Goal: Share content: Distribute website content to other platforms or users

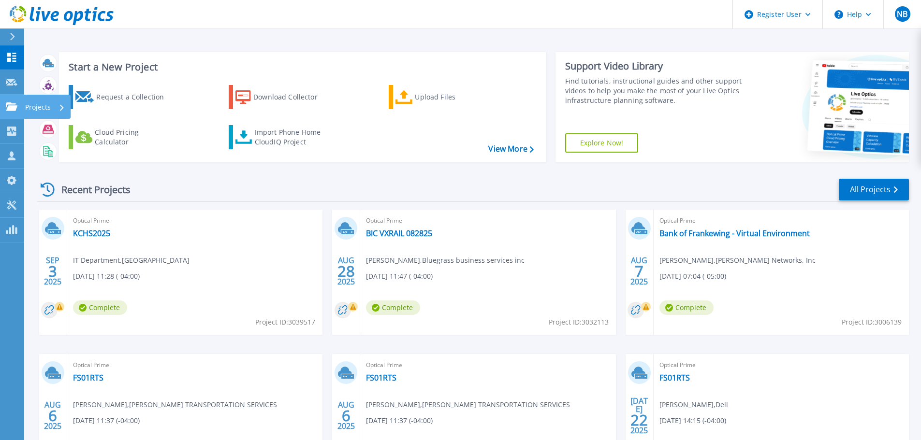
click at [9, 107] on icon at bounding box center [12, 106] width 12 height 8
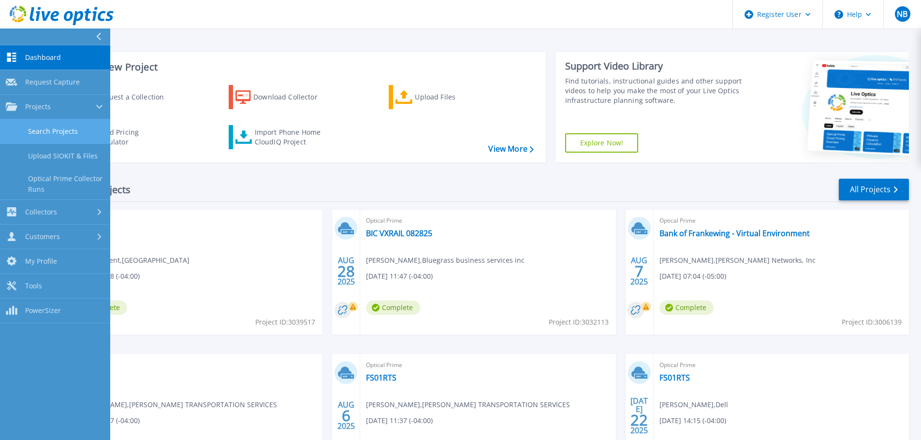
click at [25, 125] on link "Search Projects" at bounding box center [55, 131] width 110 height 25
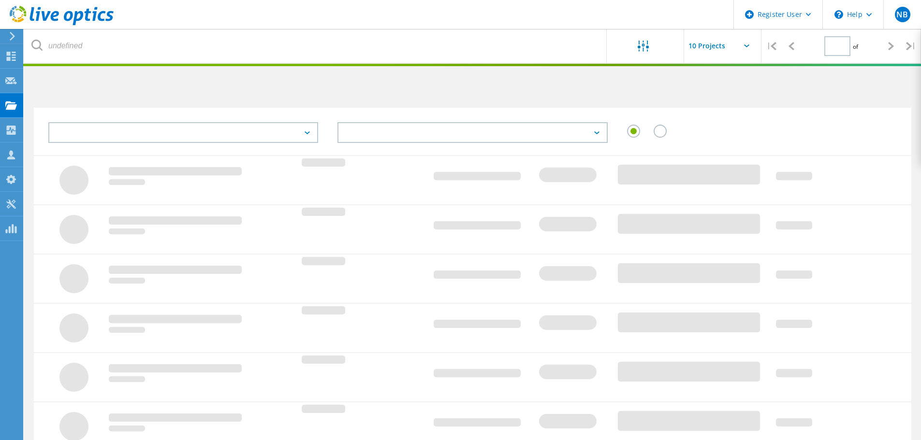
type input "1"
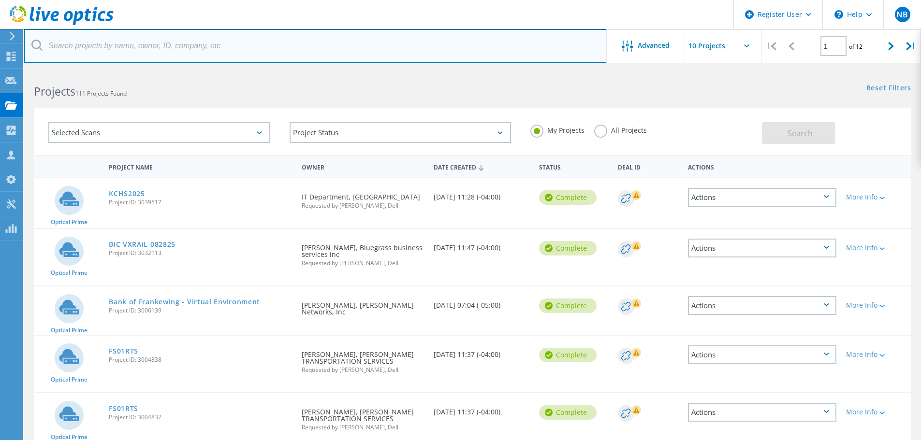
drag, startPoint x: 148, startPoint y: 63, endPoint x: 138, endPoint y: 64, distance: 10.2
drag, startPoint x: 138, startPoint y: 64, endPoint x: 190, endPoint y: 33, distance: 61.1
click at [190, 33] on input "text" at bounding box center [315, 46] width 583 height 34
paste input "dan@sertoma.com"
type input "dan@sertoma.com"
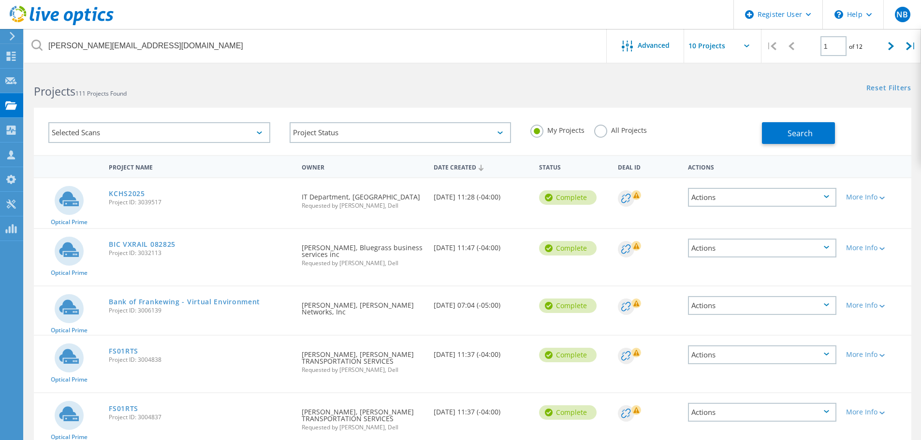
click at [594, 131] on label "All Projects" at bounding box center [620, 129] width 53 height 9
click at [0, 0] on input "All Projects" at bounding box center [0, 0] width 0 height 0
click at [791, 129] on span "Search" at bounding box center [799, 133] width 25 height 11
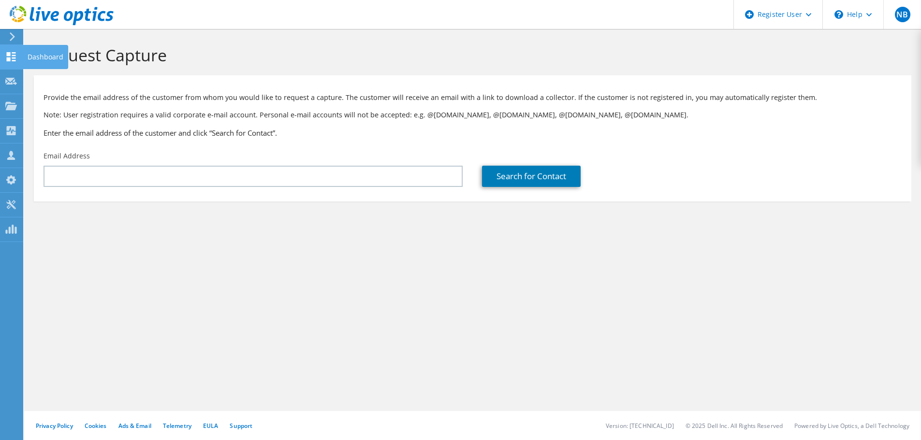
click at [14, 63] on div at bounding box center [11, 58] width 12 height 11
click at [16, 56] on icon at bounding box center [11, 56] width 12 height 9
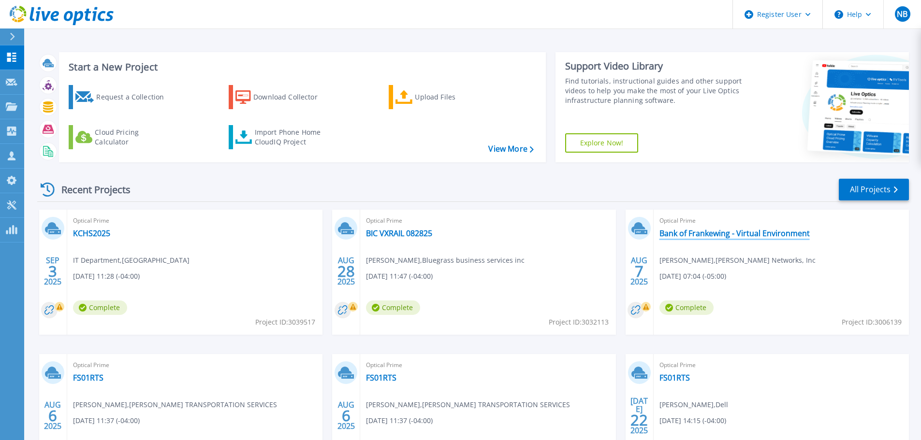
click at [735, 229] on link "Bank of Frankewing - Virtual Environment" at bounding box center [734, 234] width 150 height 10
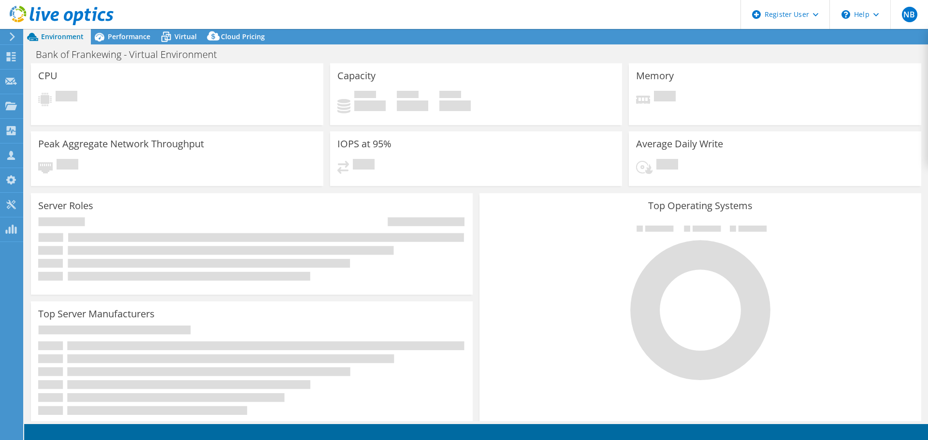
select select "USD"
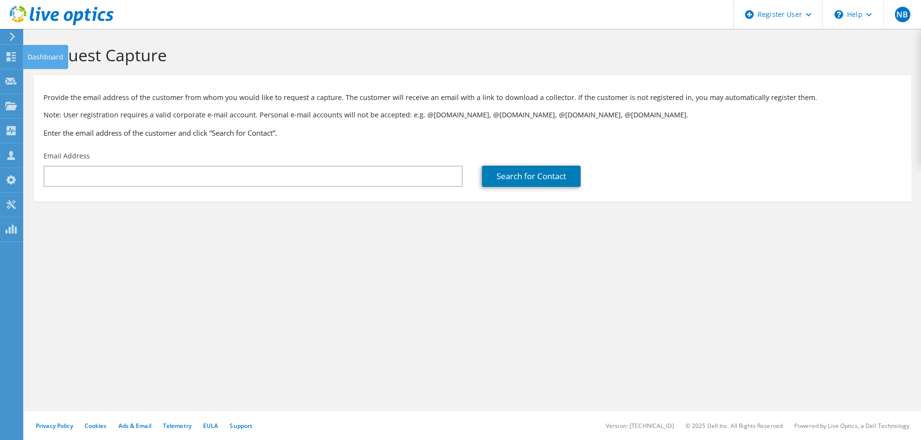
click at [26, 61] on div "Dashboard" at bounding box center [45, 57] width 45 height 24
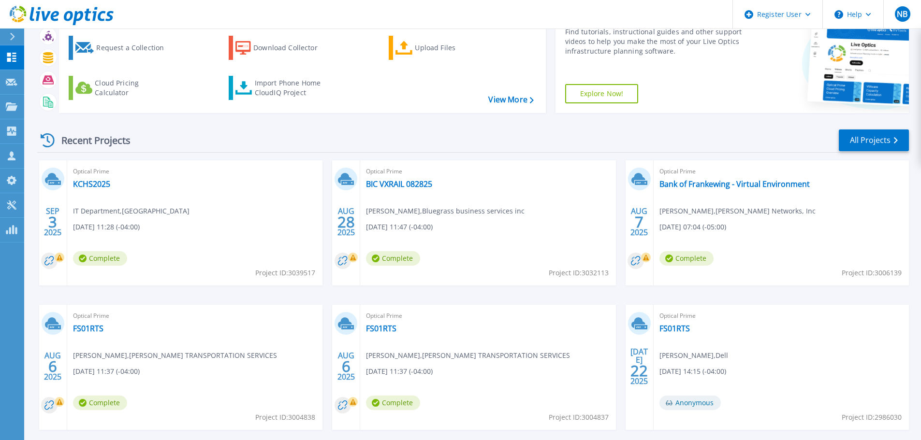
scroll to position [95, 0]
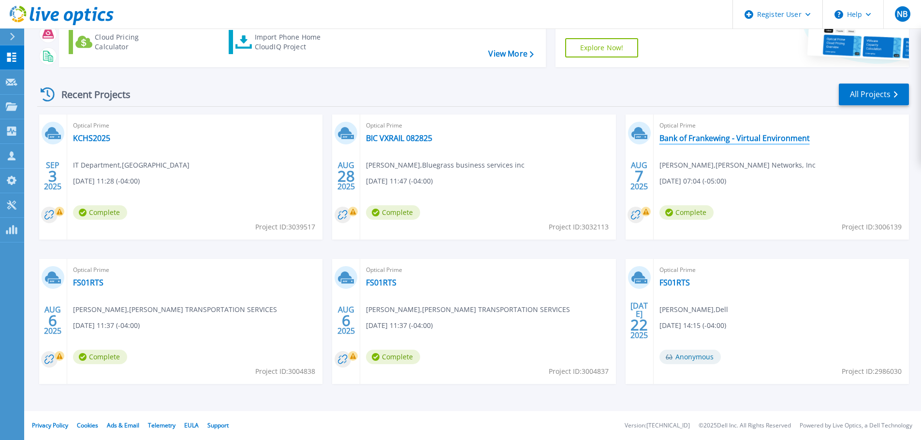
click at [738, 139] on link "Bank of Frankewing - Virtual Environment" at bounding box center [734, 138] width 150 height 10
click at [742, 138] on link "Bank of Frankewing - Virtual Environment" at bounding box center [734, 138] width 150 height 10
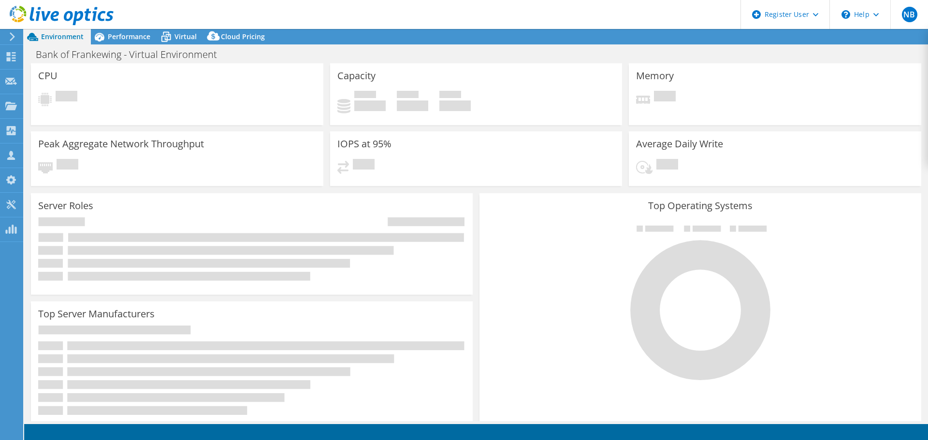
select select "USD"
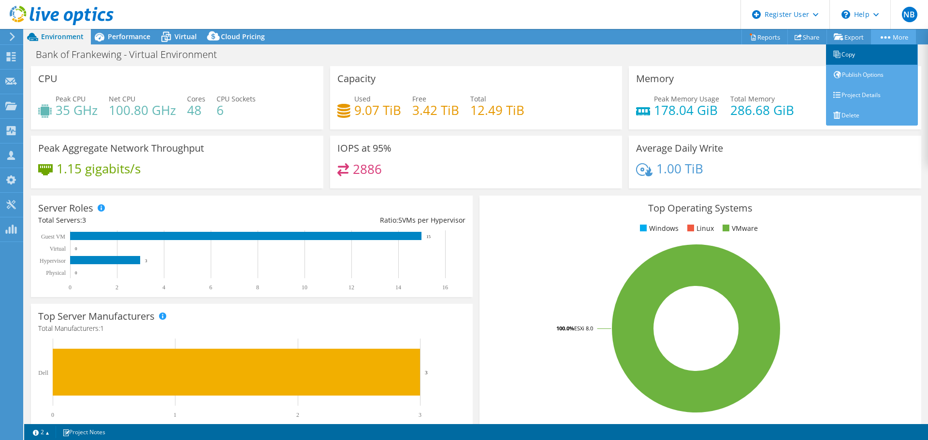
click at [852, 59] on link "Copy" at bounding box center [872, 54] width 92 height 20
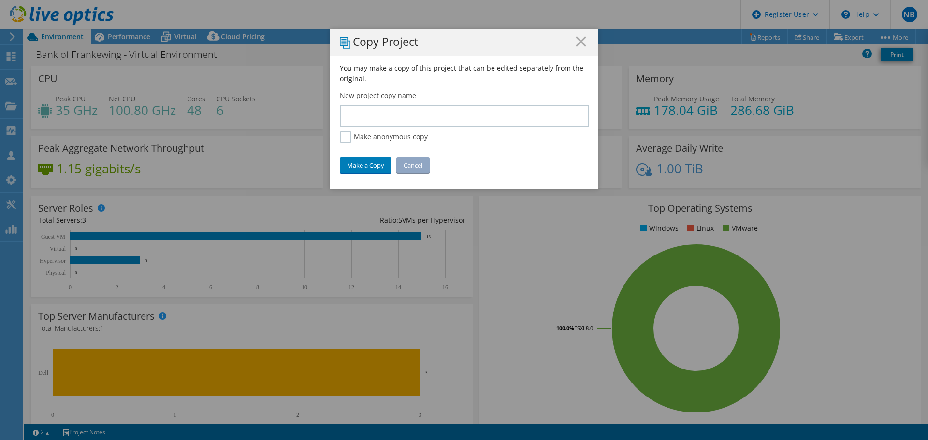
click at [536, 128] on div "You may make a copy of this project that can be edited separately from the orig…" at bounding box center [464, 126] width 268 height 127
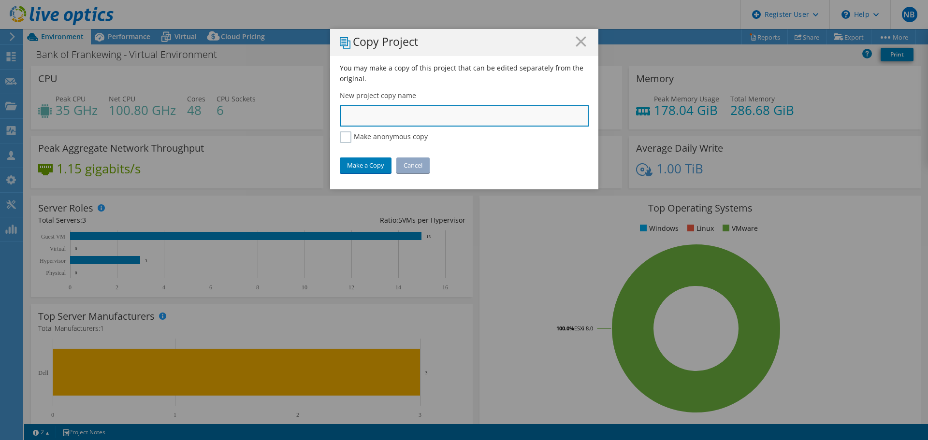
click at [535, 125] on input "text" at bounding box center [464, 115] width 249 height 21
type input "Bank of Frankewing"
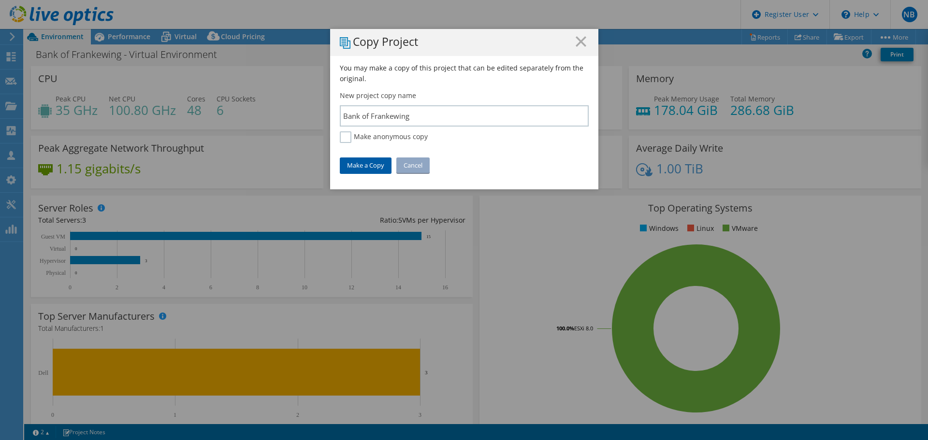
click at [363, 169] on link "Make a Copy" at bounding box center [366, 165] width 52 height 15
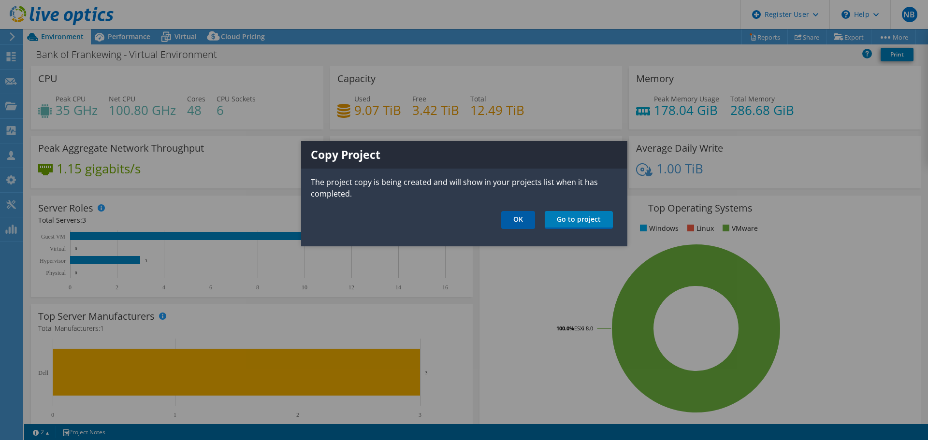
click at [528, 225] on link "OK" at bounding box center [518, 220] width 34 height 18
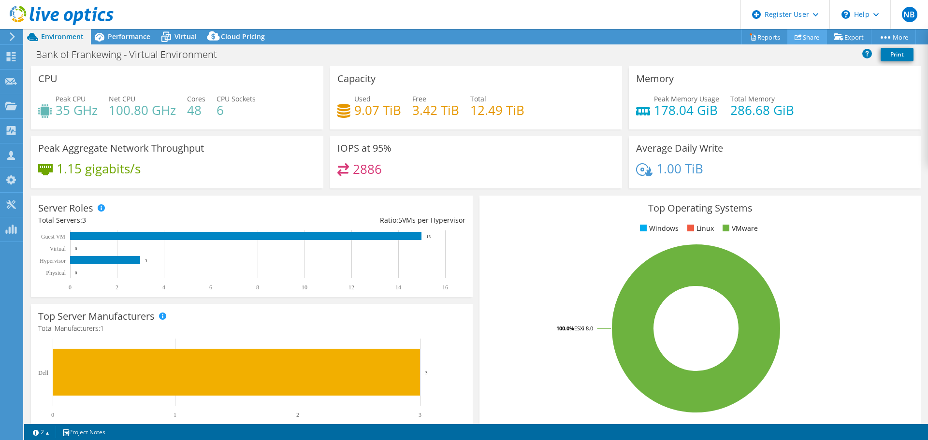
click at [807, 39] on link "Share" at bounding box center [807, 36] width 40 height 15
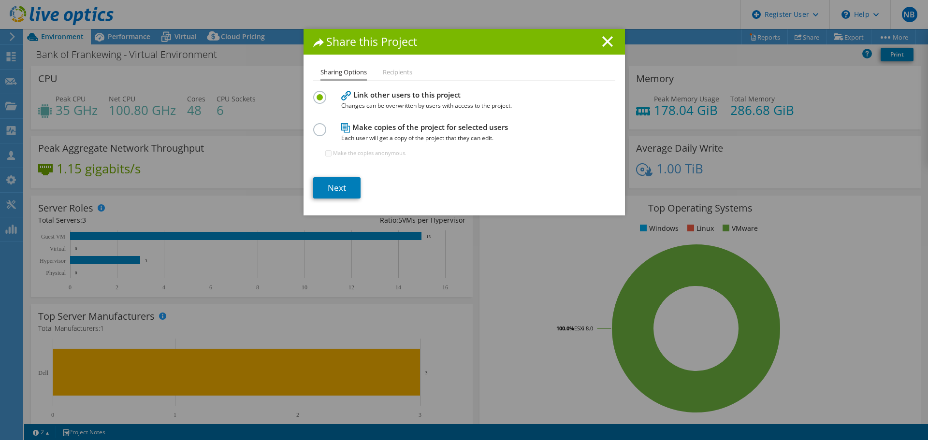
click at [392, 77] on li "Recipients" at bounding box center [397, 73] width 29 height 12
click at [390, 69] on li "Recipients" at bounding box center [397, 73] width 29 height 12
click at [315, 126] on label at bounding box center [321, 124] width 17 height 2
click at [0, 0] on input "radio" at bounding box center [0, 0] width 0 height 0
click at [341, 76] on li "Sharing Options" at bounding box center [343, 74] width 46 height 14
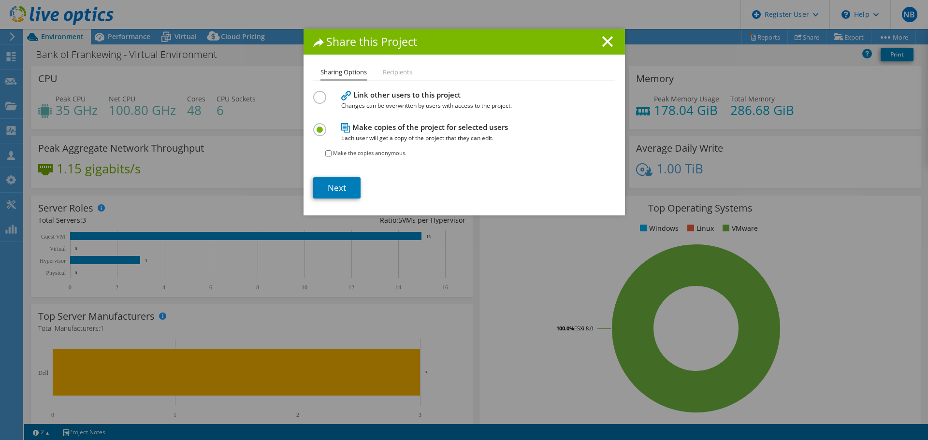
click at [390, 77] on li "Recipients" at bounding box center [397, 73] width 29 height 12
click at [612, 35] on div "Share this Project" at bounding box center [463, 42] width 321 height 26
click at [604, 42] on line at bounding box center [608, 42] width 10 height 10
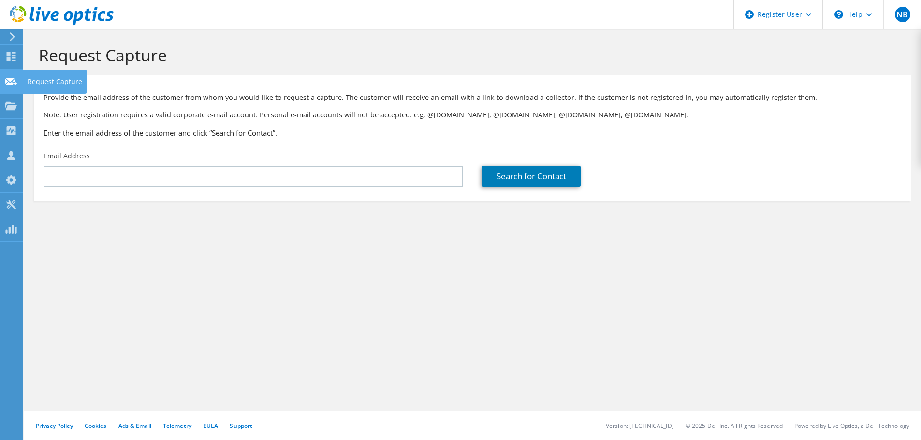
click at [5, 80] on icon at bounding box center [11, 81] width 12 height 9
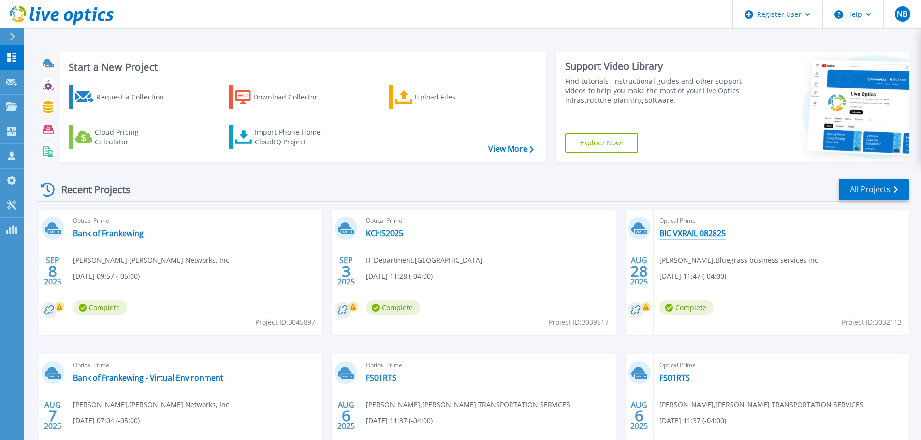
click at [703, 233] on link "BIC VXRAIL 082825" at bounding box center [692, 234] width 66 height 10
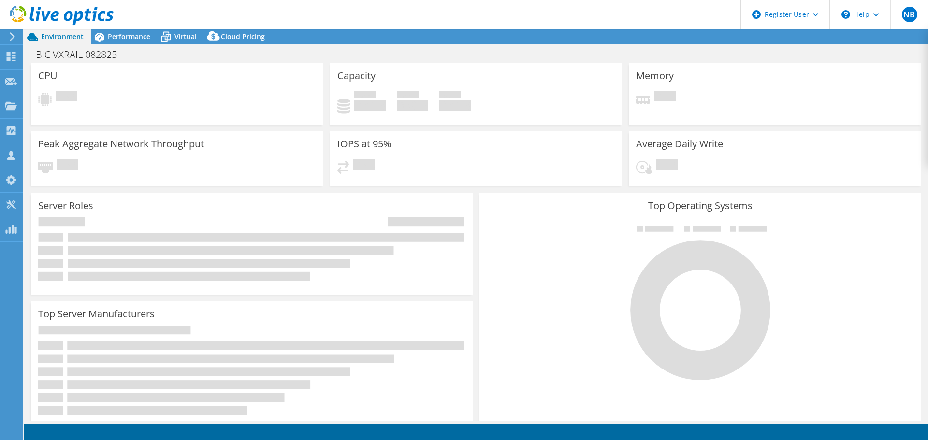
select select "USD"
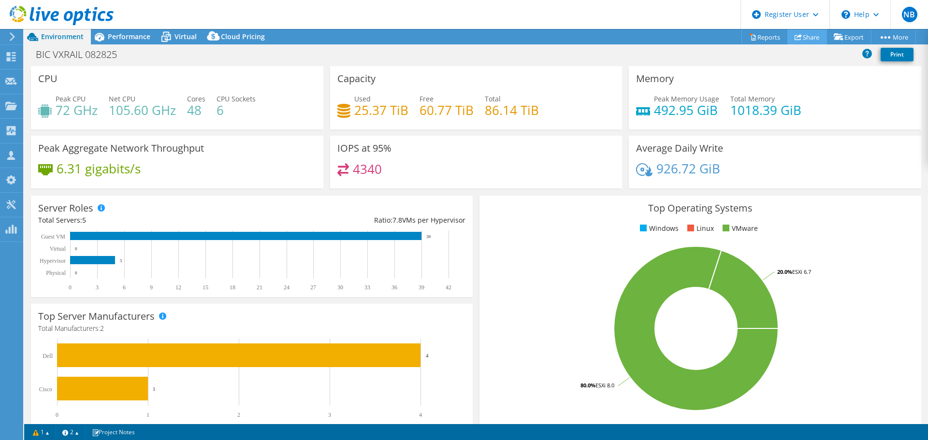
click at [789, 43] on link "Share" at bounding box center [807, 36] width 40 height 15
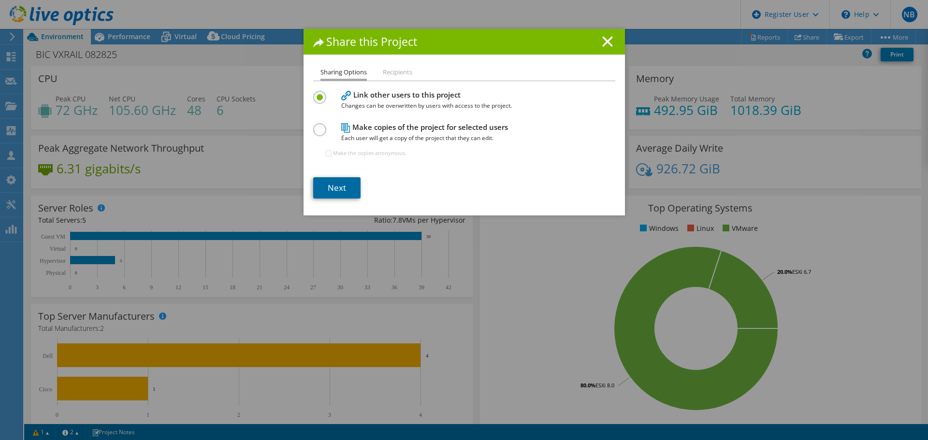
click at [330, 185] on link "Next" at bounding box center [336, 187] width 47 height 21
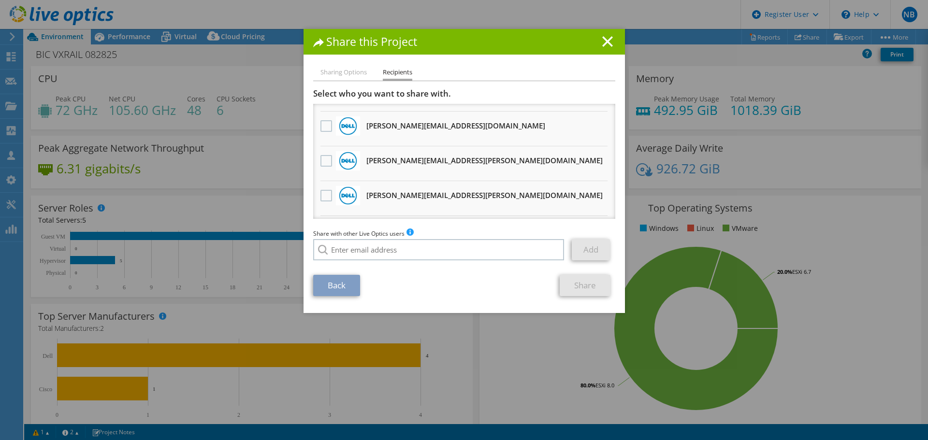
scroll to position [48, 0]
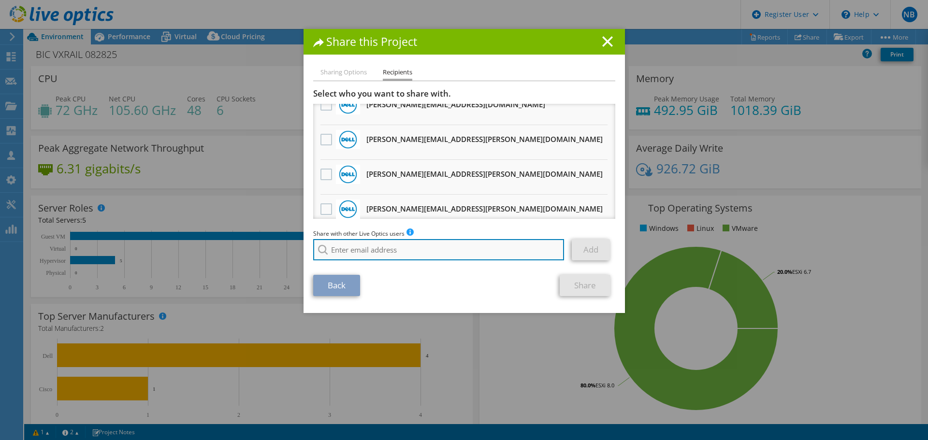
click at [376, 246] on input "search" at bounding box center [438, 249] width 251 height 21
paste input "[URL][DOMAIN_NAME]"
type input "[URL][DOMAIN_NAME]"
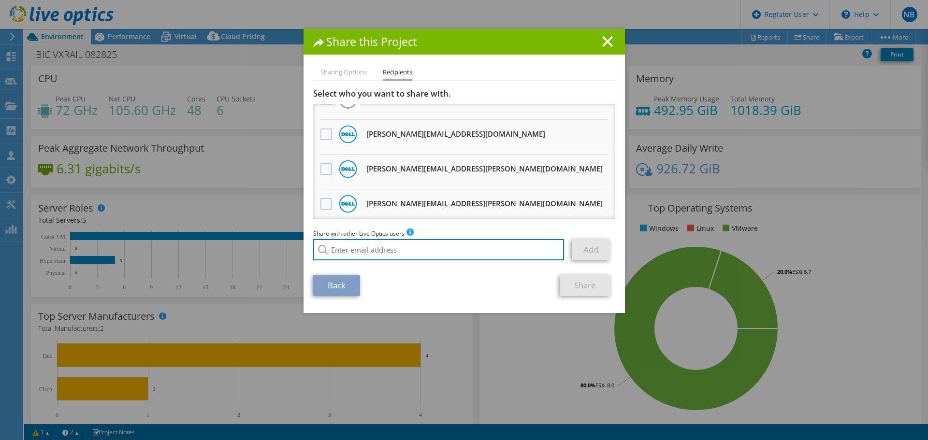
scroll to position [0, 0]
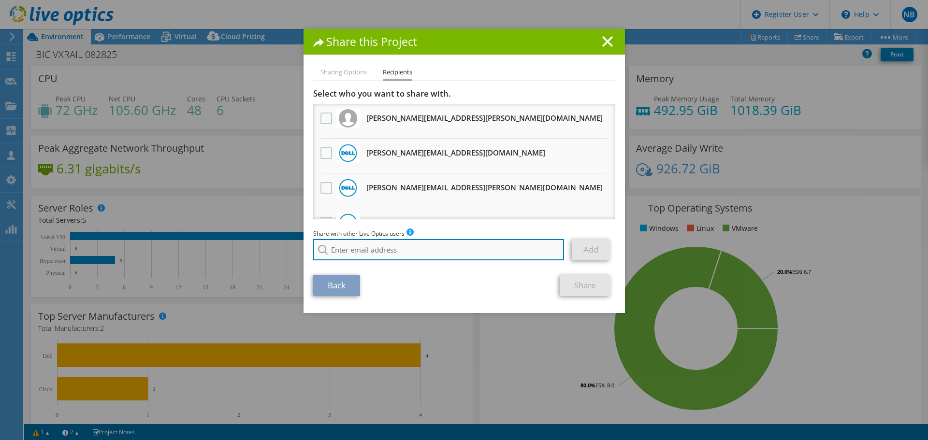
click at [412, 247] on input "search" at bounding box center [438, 249] width 251 height 21
paste input "[EMAIL_ADDRESS][DOMAIN_NAME]"
type input "[EMAIL_ADDRESS][DOMAIN_NAME]"
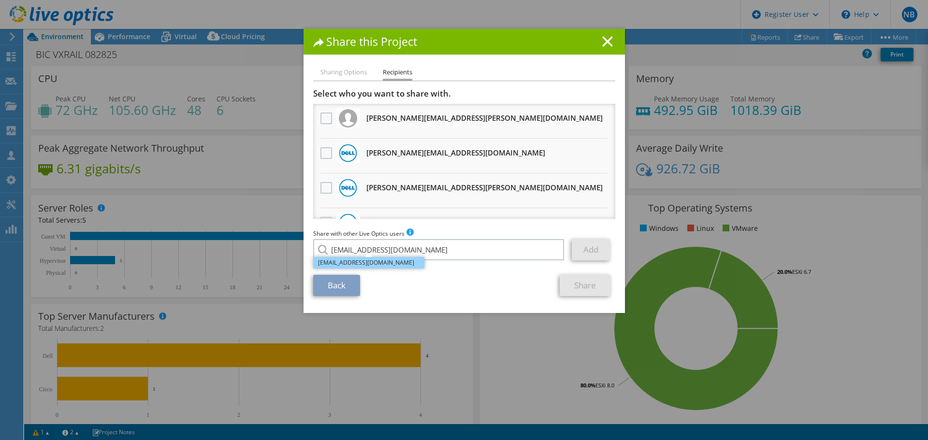
click at [380, 261] on li "[EMAIL_ADDRESS][DOMAIN_NAME]" at bounding box center [368, 263] width 111 height 12
click at [592, 251] on link "Add" at bounding box center [591, 249] width 38 height 21
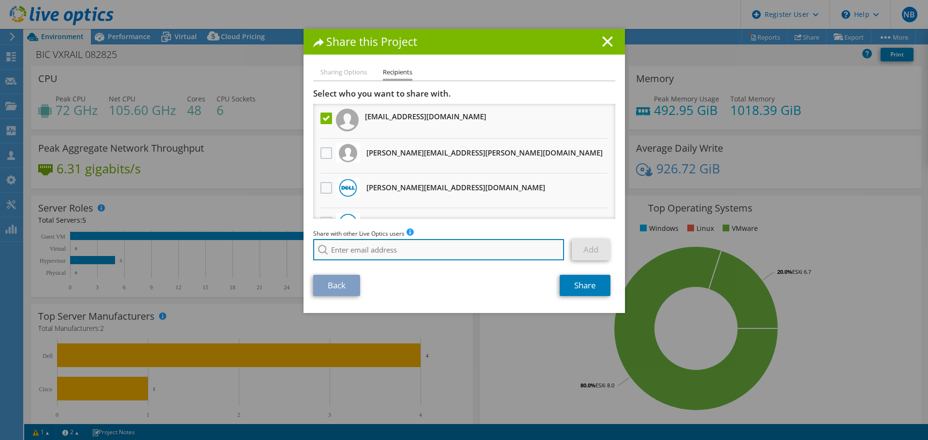
click at [495, 249] on input "search" at bounding box center [438, 249] width 251 height 21
paste input "[EMAIL_ADDRESS][DOMAIN_NAME]"
type input "[EMAIL_ADDRESS][DOMAIN_NAME]"
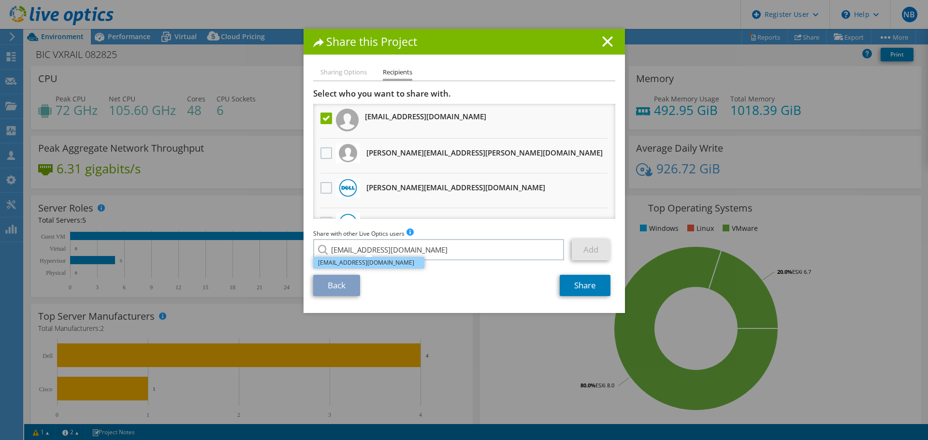
click at [390, 263] on li "[EMAIL_ADDRESS][DOMAIN_NAME]" at bounding box center [368, 263] width 111 height 12
click at [576, 251] on link "Add" at bounding box center [591, 249] width 38 height 21
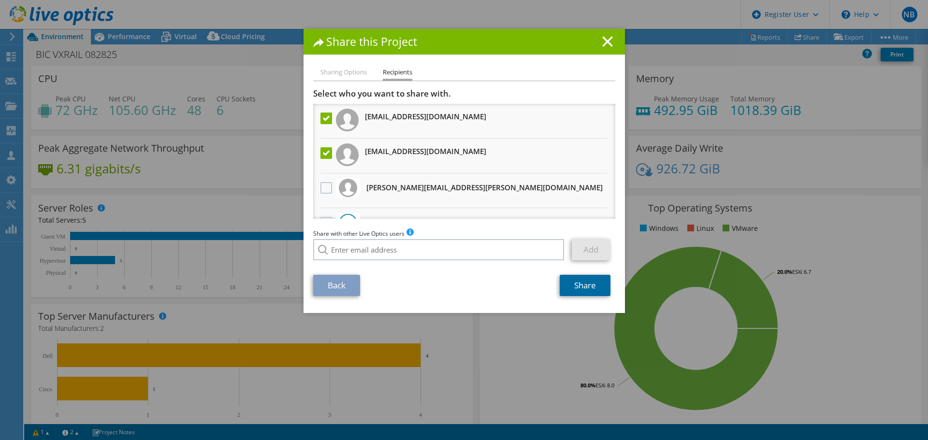
click at [582, 287] on link "Share" at bounding box center [585, 285] width 51 height 21
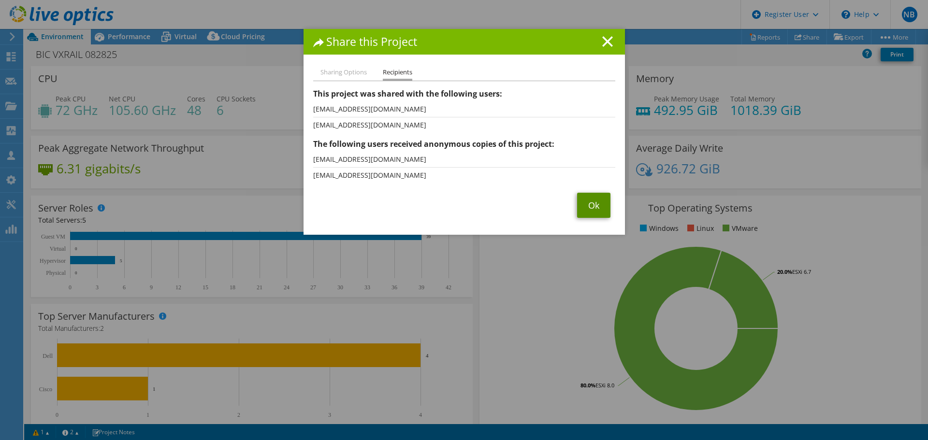
click at [583, 202] on link "Ok" at bounding box center [593, 205] width 33 height 25
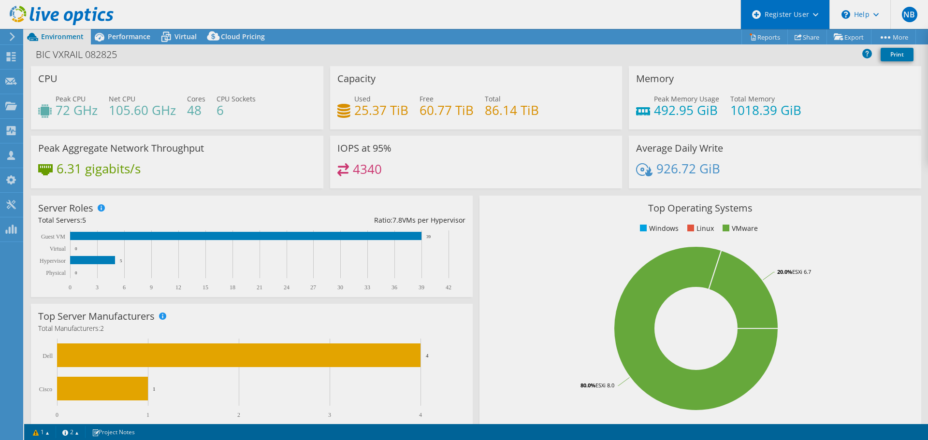
click at [797, 27] on div "NB Dell User [PERSON_NAME] [PERSON_NAME][EMAIL_ADDRESS][PERSON_NAME][DOMAIN_NAM…" at bounding box center [464, 220] width 928 height 440
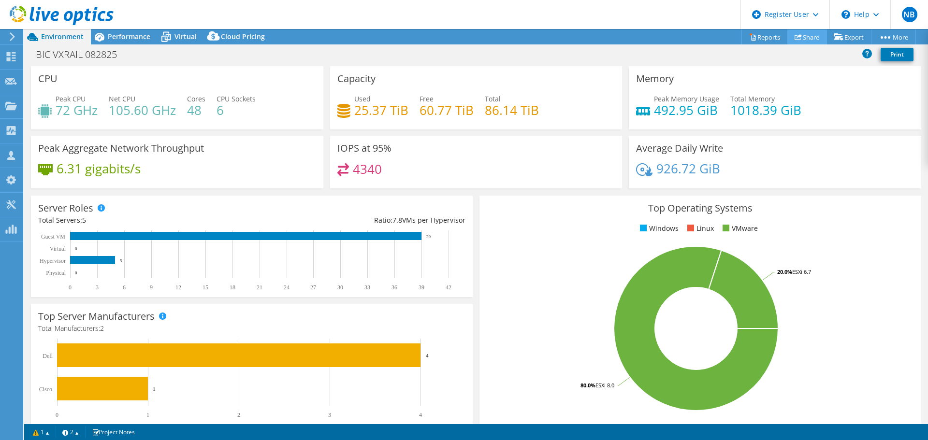
click at [795, 36] on use at bounding box center [798, 37] width 7 height 6
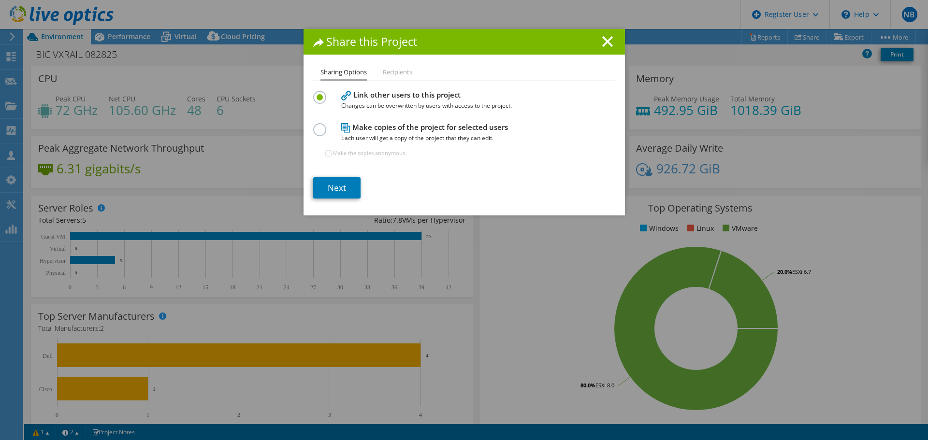
drag, startPoint x: 607, startPoint y: 44, endPoint x: 606, endPoint y: 56, distance: 12.2
click at [606, 54] on div "Share this Project" at bounding box center [463, 42] width 321 height 26
click at [605, 46] on icon at bounding box center [607, 41] width 11 height 11
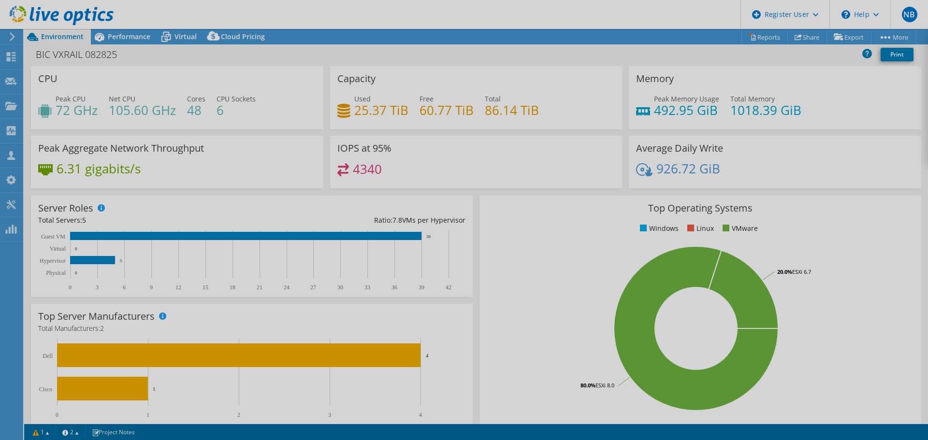
click at [733, 38] on div at bounding box center [464, 220] width 928 height 440
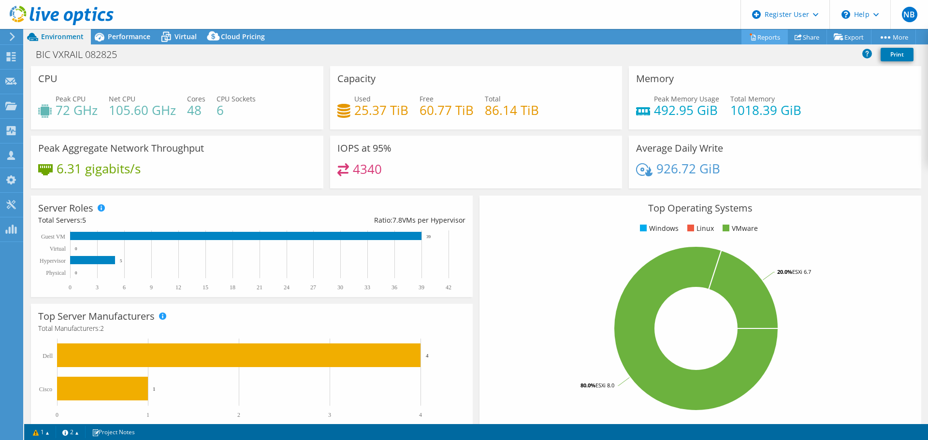
click at [750, 38] on div "This project has been archived. No changes can be made, and graphs and summary …" at bounding box center [476, 234] width 904 height 411
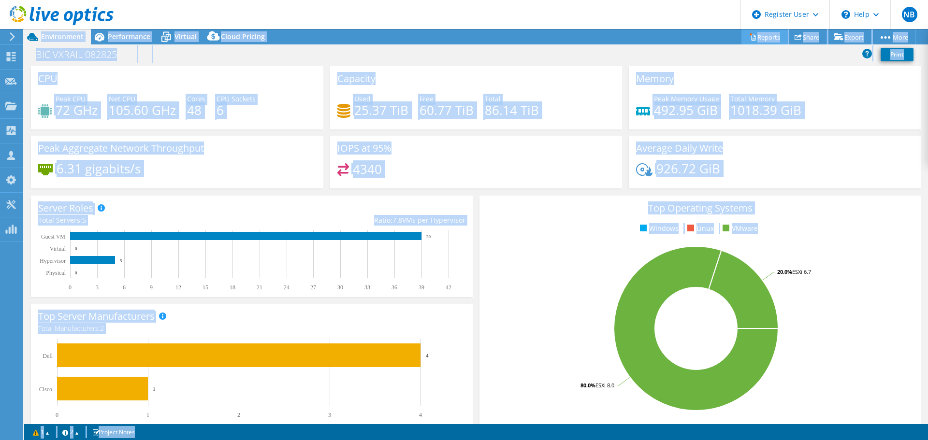
click at [751, 38] on link "Reports" at bounding box center [764, 36] width 46 height 15
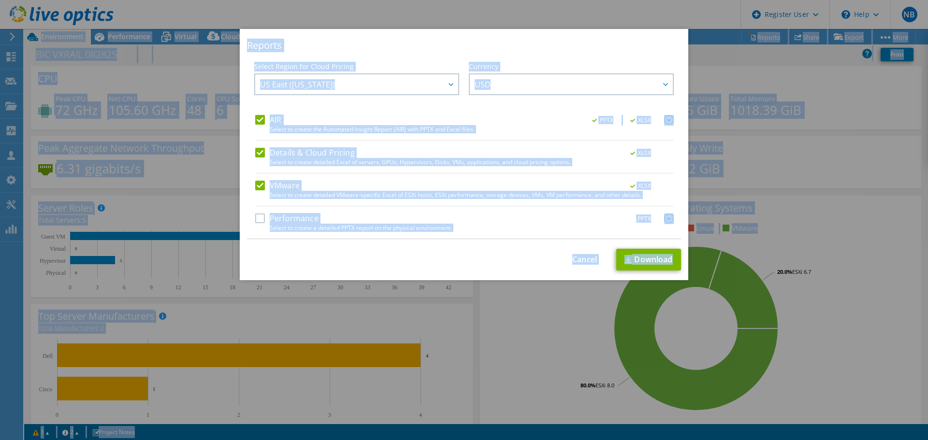
click at [263, 217] on label "Performance" at bounding box center [286, 219] width 63 height 10
click at [0, 0] on input "Performance" at bounding box center [0, 0] width 0 height 0
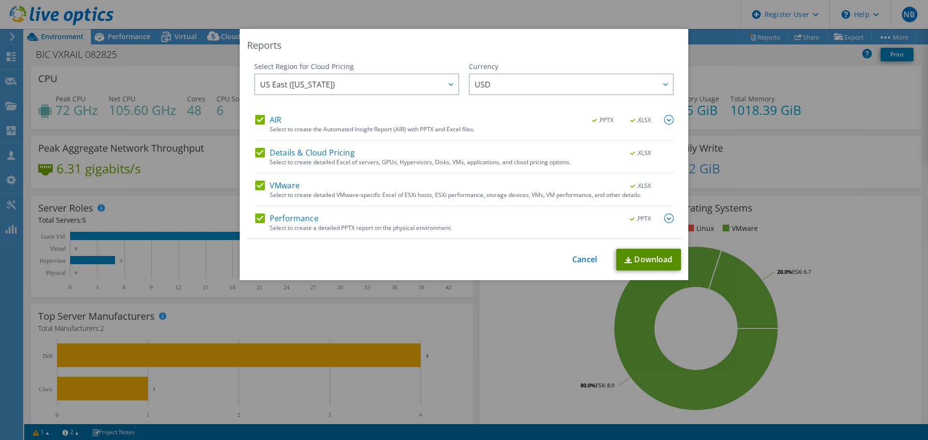
click at [650, 250] on link "Download" at bounding box center [648, 260] width 65 height 22
click at [576, 261] on link "Cancel" at bounding box center [584, 259] width 25 height 9
